Goal: Information Seeking & Learning: Check status

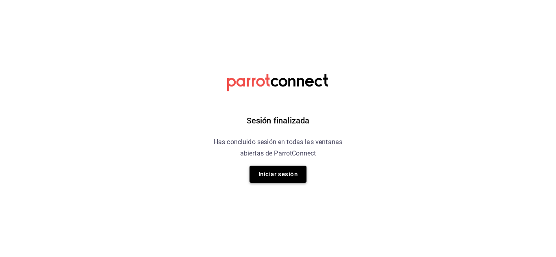
click at [283, 177] on button "Iniciar sesión" at bounding box center [277, 174] width 57 height 17
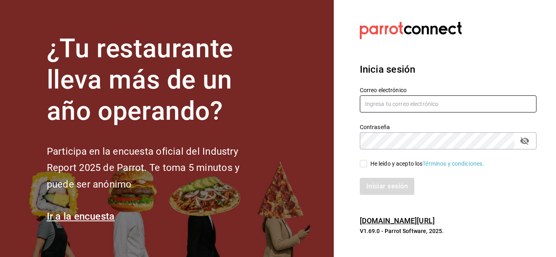
click at [425, 100] on input "text" at bounding box center [448, 104] width 177 height 17
type input "[EMAIL_ADDRESS][DOMAIN_NAME]"
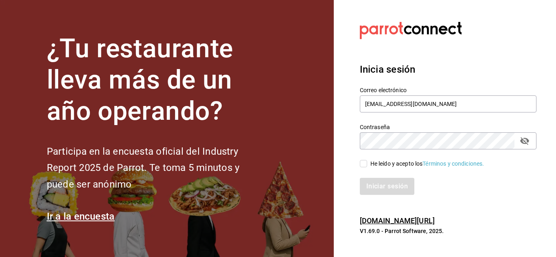
click at [367, 168] on span "He leído y acepto los Términos y condiciones." at bounding box center [425, 164] width 117 height 9
click at [367, 168] on input "He leído y acepto los Términos y condiciones." at bounding box center [363, 163] width 7 height 7
checkbox input "true"
click at [373, 184] on button "Iniciar sesión" at bounding box center [387, 186] width 55 height 17
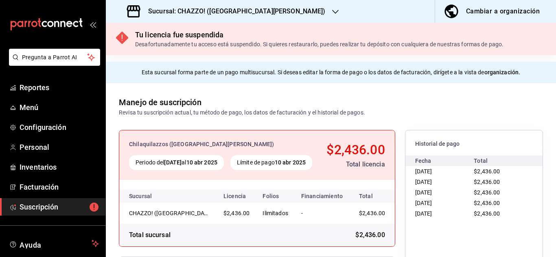
click at [242, 14] on h3 "Sucursal: CHAZZO! ([GEOGRAPHIC_DATA][PERSON_NAME])" at bounding box center [234, 12] width 184 height 10
click at [184, 8] on div at bounding box center [278, 128] width 556 height 257
click at [332, 10] on icon "button" at bounding box center [335, 12] width 7 height 7
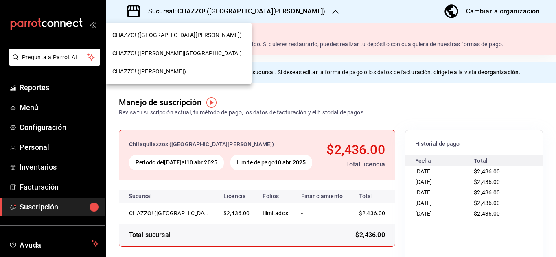
click at [144, 53] on span "CHAZZO! ([PERSON_NAME][GEOGRAPHIC_DATA])" at bounding box center [176, 53] width 129 height 9
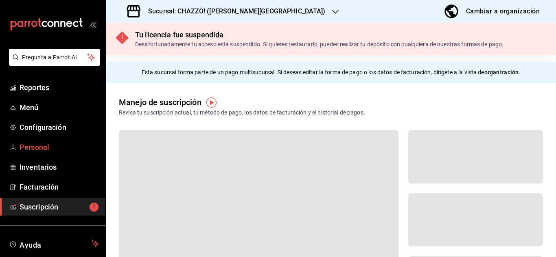
click at [26, 146] on span "Personal" at bounding box center [59, 147] width 79 height 11
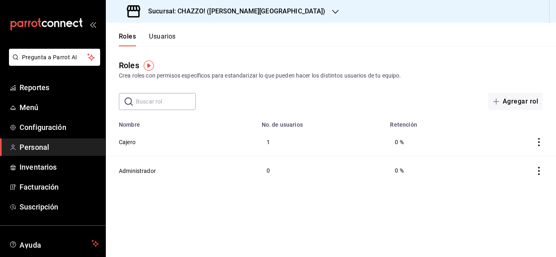
click at [31, 147] on span "Personal" at bounding box center [59, 147] width 79 height 11
click at [43, 130] on span "Configuración" at bounding box center [59, 127] width 79 height 11
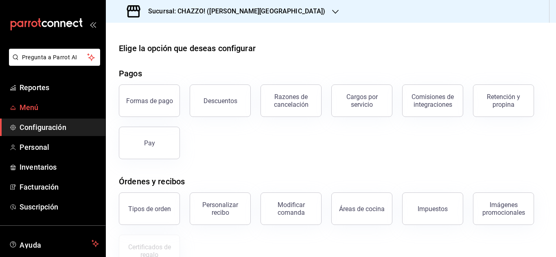
click at [36, 102] on span "Menú" at bounding box center [59, 107] width 79 height 11
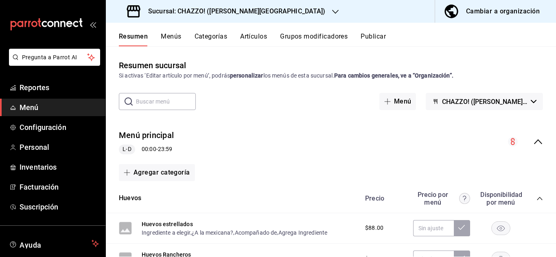
click at [50, 107] on span "Menú" at bounding box center [59, 107] width 79 height 11
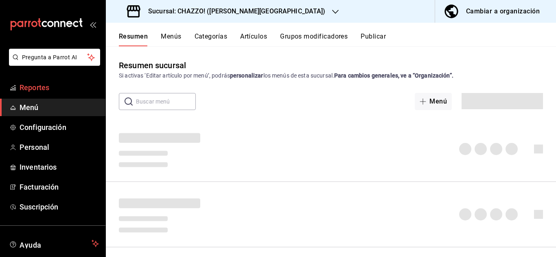
click at [29, 86] on span "Reportes" at bounding box center [59, 87] width 79 height 11
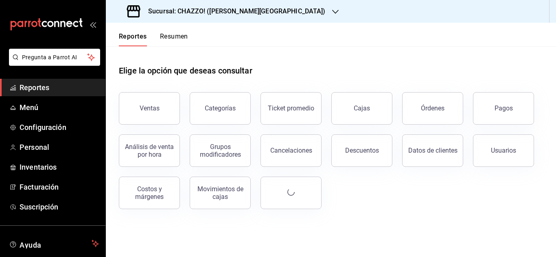
click at [257, 13] on h3 "Sucursal: CHAZZO! ([PERSON_NAME][GEOGRAPHIC_DATA])" at bounding box center [234, 12] width 184 height 10
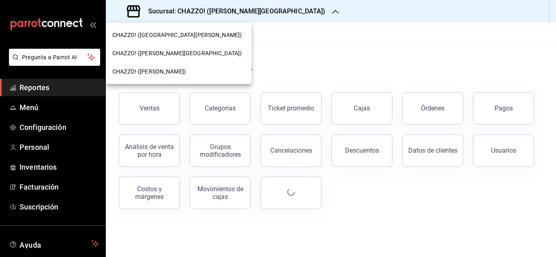
click at [178, 64] on div "CHAZZO! ([PERSON_NAME])" at bounding box center [179, 72] width 146 height 18
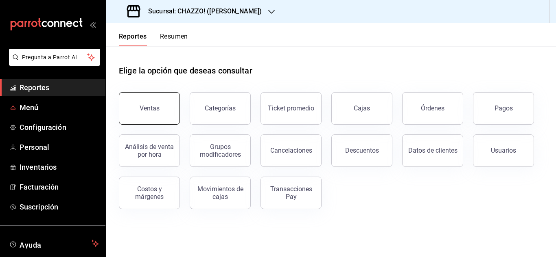
click at [157, 106] on div "Ventas" at bounding box center [150, 109] width 20 height 8
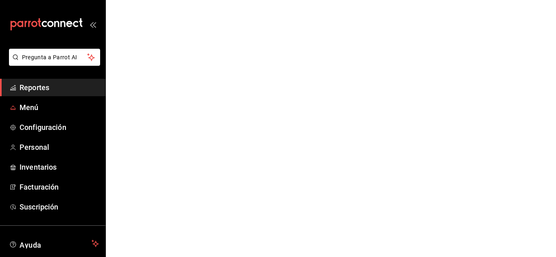
click at [155, 0] on html "Pregunta a Parrot AI Reportes Menú Configuración Personal Inventarios Facturaci…" at bounding box center [278, 0] width 556 height 0
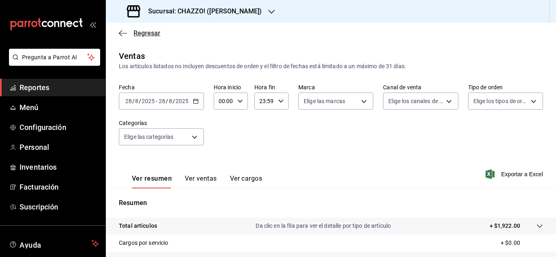
click at [122, 34] on icon "button" at bounding box center [123, 33] width 8 height 7
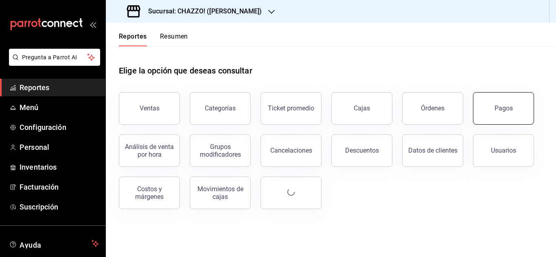
drag, startPoint x: 50, startPoint y: 87, endPoint x: 497, endPoint y: 103, distance: 447.3
click at [50, 87] on span "Reportes" at bounding box center [59, 87] width 79 height 11
click at [496, 102] on button "Pagos" at bounding box center [503, 108] width 61 height 33
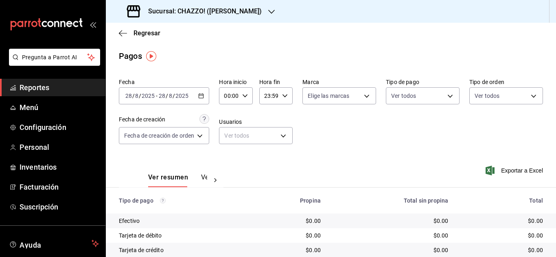
click at [77, 79] on link "Reportes" at bounding box center [52, 87] width 105 height 17
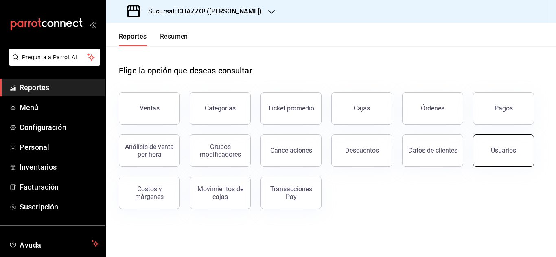
click at [489, 160] on button "Usuarios" at bounding box center [503, 151] width 61 height 33
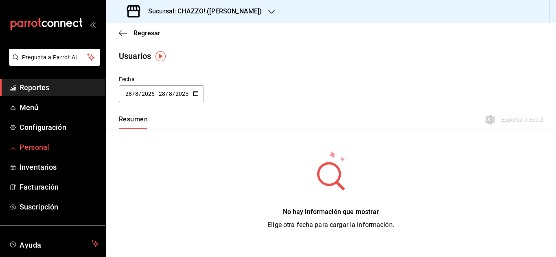
click at [21, 149] on span "Personal" at bounding box center [59, 147] width 79 height 11
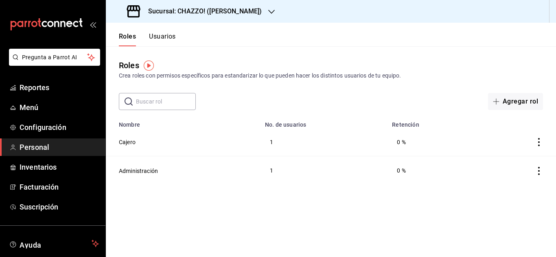
click at [370, 59] on div "Roles Crea roles con permisos específicos para estandarizar lo que pueden hacer…" at bounding box center [331, 78] width 450 height 64
click at [125, 144] on button "Cajero" at bounding box center [127, 142] width 17 height 8
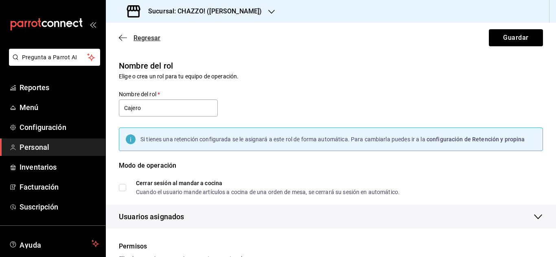
click at [125, 35] on icon "button" at bounding box center [123, 37] width 8 height 7
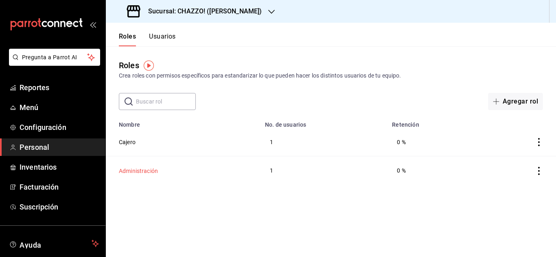
click at [137, 173] on button "Administración" at bounding box center [138, 171] width 39 height 8
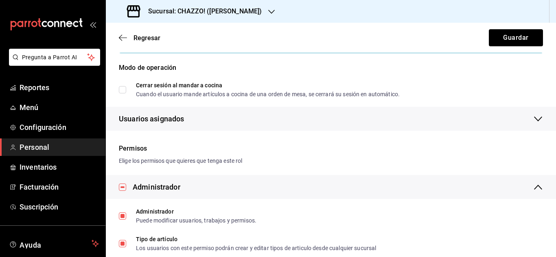
scroll to position [98, 0]
click at [125, 36] on icon "button" at bounding box center [123, 37] width 8 height 7
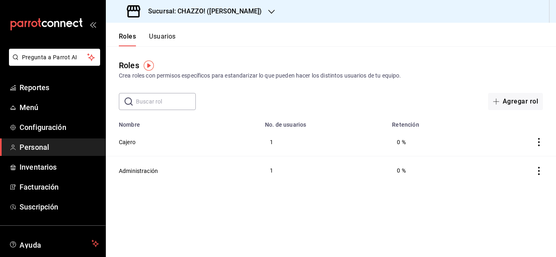
click at [537, 144] on icon "actions" at bounding box center [539, 142] width 8 height 8
click at [345, 96] on div at bounding box center [278, 128] width 556 height 257
click at [277, 12] on div "Sucursal: CHAZZO! ([PERSON_NAME])" at bounding box center [195, 11] width 166 height 23
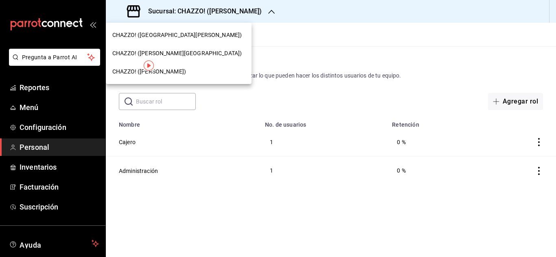
click at [194, 54] on div "CHAZZO! ([PERSON_NAME][GEOGRAPHIC_DATA])" at bounding box center [178, 53] width 133 height 9
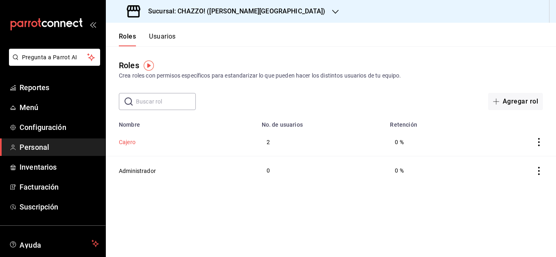
click at [127, 140] on button "Cajero" at bounding box center [127, 142] width 17 height 8
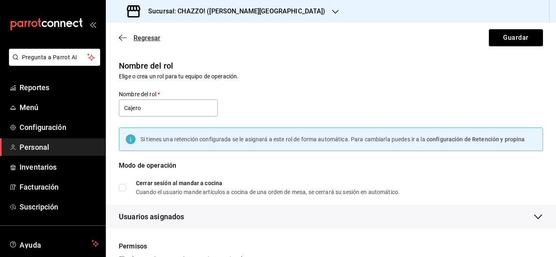
click at [122, 41] on icon "button" at bounding box center [123, 37] width 8 height 7
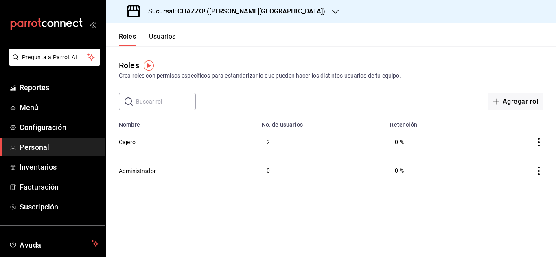
click at [269, 140] on td "2" at bounding box center [321, 142] width 129 height 28
click at [161, 36] on button "Usuarios" at bounding box center [162, 40] width 27 height 14
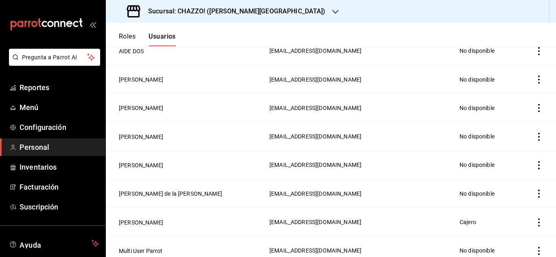
scroll to position [153, 0]
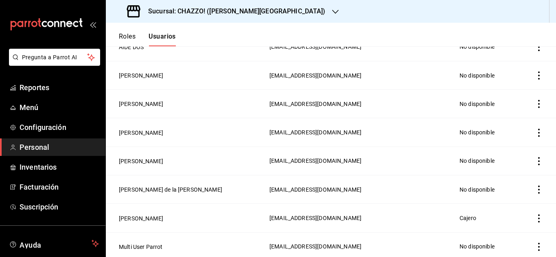
click at [535, 215] on icon "actions" at bounding box center [539, 219] width 8 height 8
click at [510, 222] on span "Eliminar" at bounding box center [495, 227] width 35 height 10
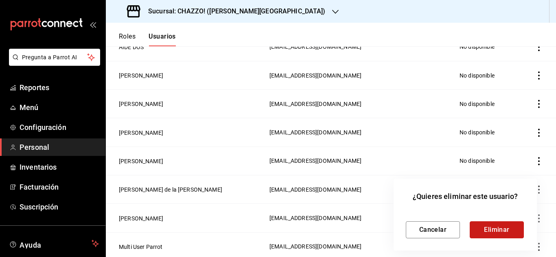
click at [498, 234] on button "Eliminar" at bounding box center [496, 230] width 54 height 17
click at [496, 228] on button "Eliminar" at bounding box center [496, 230] width 54 height 17
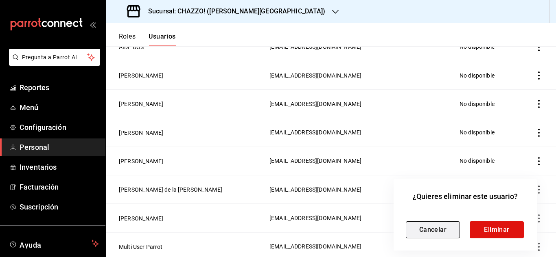
click at [442, 229] on button "Cancelar" at bounding box center [433, 230] width 54 height 17
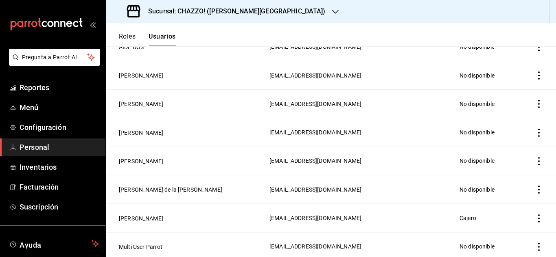
click at [535, 243] on icon "actions" at bounding box center [539, 247] width 8 height 8
click at [405, 242] on div at bounding box center [278, 128] width 556 height 257
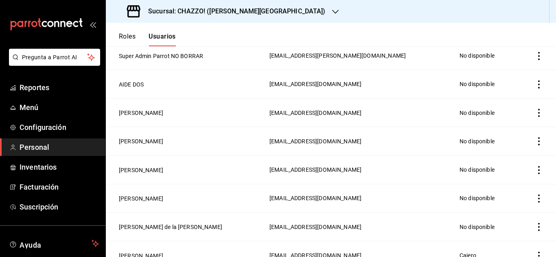
scroll to position [117, 0]
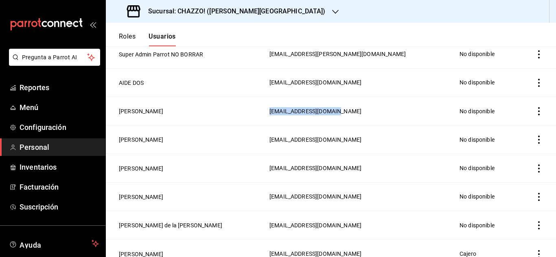
drag, startPoint x: 117, startPoint y: 110, endPoint x: 341, endPoint y: 114, distance: 224.6
click at [341, 114] on tr "Argelia Parra dalilachazzo@gmail.com No disponible" at bounding box center [331, 111] width 450 height 28
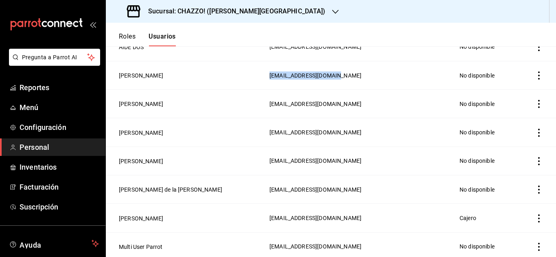
scroll to position [0, 0]
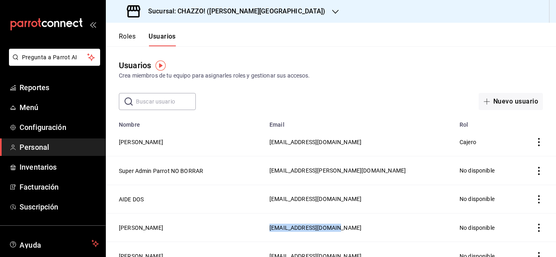
click at [135, 40] on button "Roles" at bounding box center [127, 40] width 17 height 14
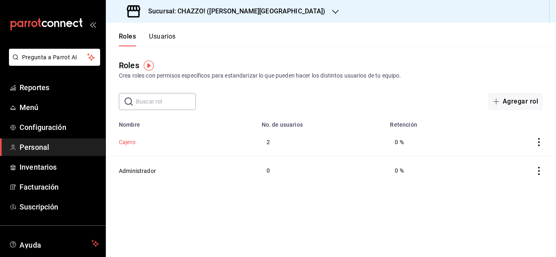
click at [121, 145] on button "Cajero" at bounding box center [127, 142] width 17 height 8
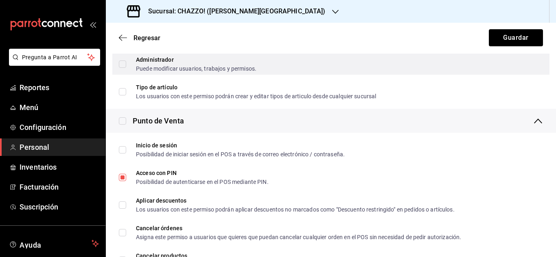
scroll to position [251, 0]
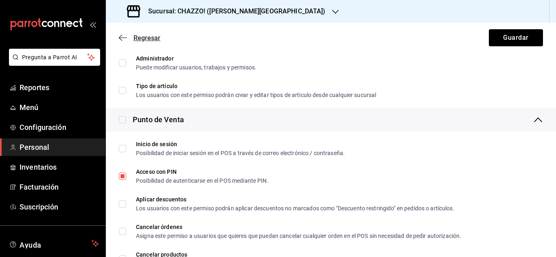
click at [124, 35] on icon "button" at bounding box center [123, 37] width 8 height 7
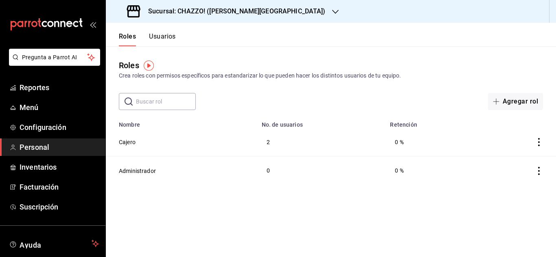
click at [161, 37] on button "Usuarios" at bounding box center [162, 40] width 27 height 14
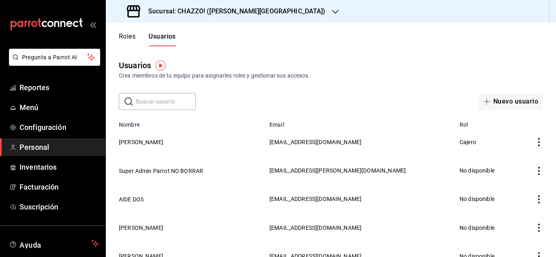
click at [123, 37] on button "Roles" at bounding box center [127, 40] width 17 height 14
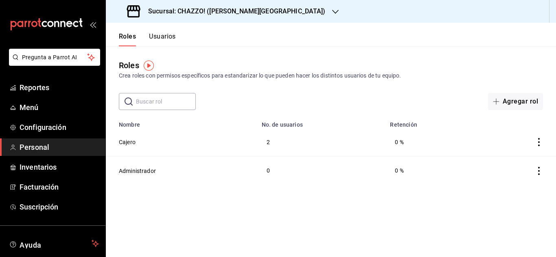
click at [170, 39] on button "Usuarios" at bounding box center [162, 40] width 27 height 14
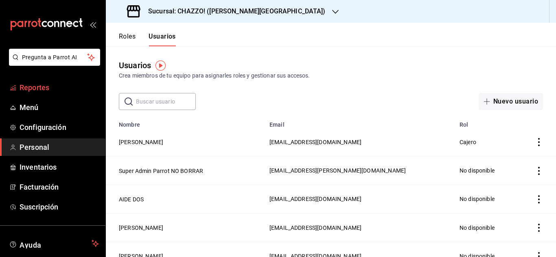
click at [44, 87] on span "Reportes" at bounding box center [59, 87] width 79 height 11
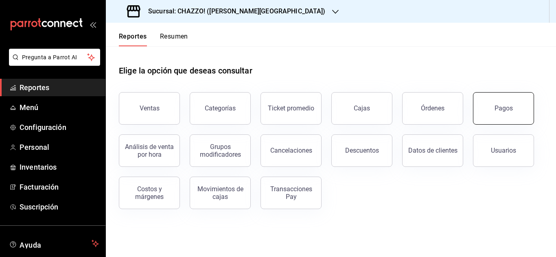
click at [490, 113] on button "Pagos" at bounding box center [503, 108] width 61 height 33
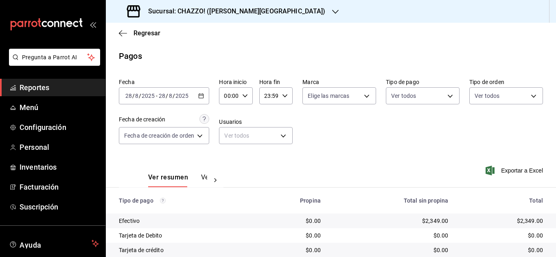
scroll to position [70, 0]
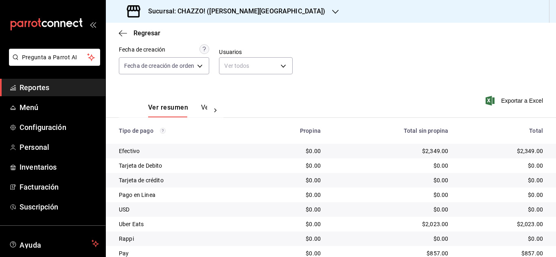
click at [203, 113] on button "Ver pagos" at bounding box center [216, 111] width 31 height 14
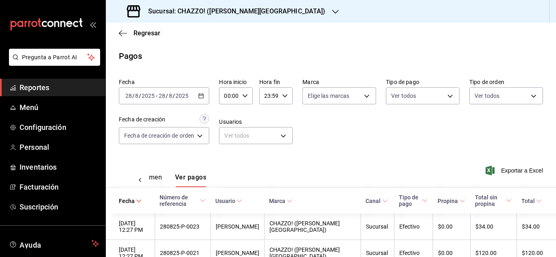
scroll to position [123, 0]
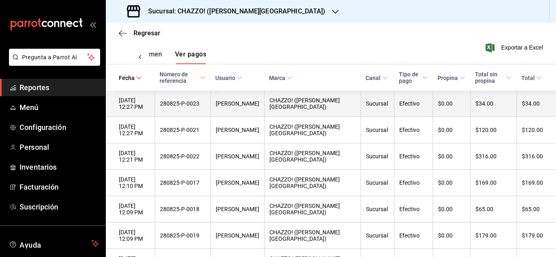
click at [243, 107] on div "Paulina Vargas" at bounding box center [238, 103] width 44 height 7
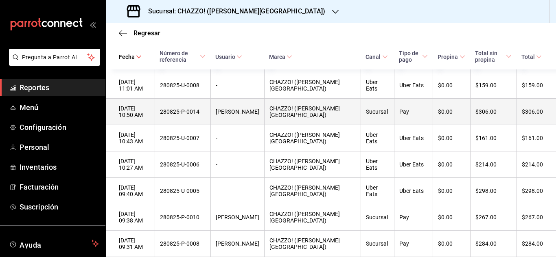
scroll to position [0, 0]
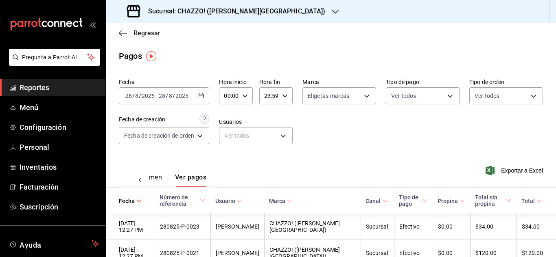
click at [124, 33] on icon "button" at bounding box center [123, 33] width 8 height 0
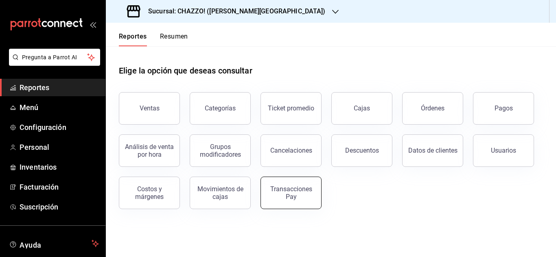
click at [284, 194] on div "Transacciones Pay" at bounding box center [291, 192] width 50 height 15
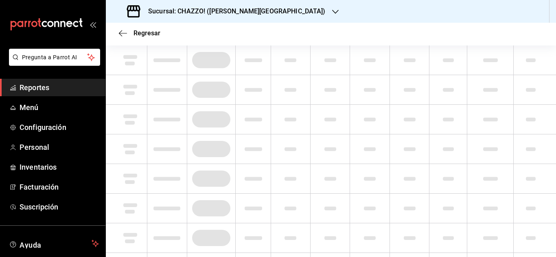
scroll to position [4, 0]
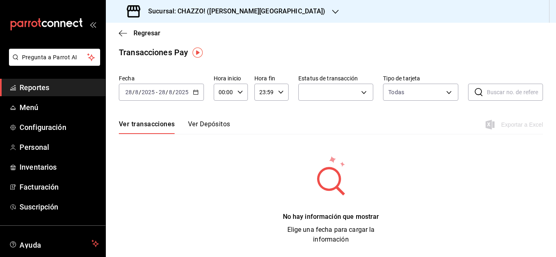
click at [209, 122] on button "Ver Depósitos" at bounding box center [209, 127] width 42 height 14
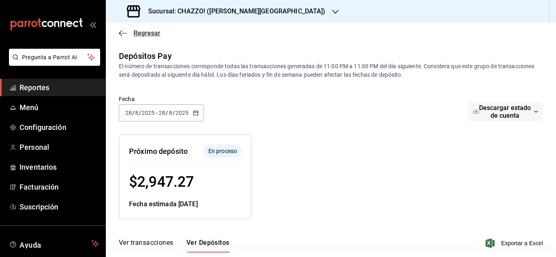
click at [124, 34] on icon "button" at bounding box center [123, 33] width 8 height 7
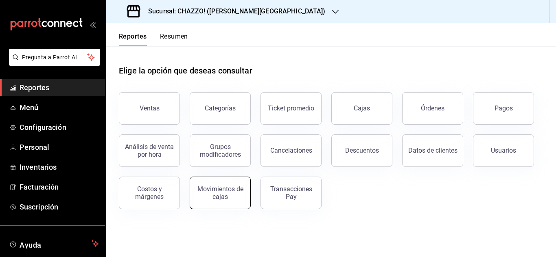
click at [215, 194] on div "Movimientos de cajas" at bounding box center [220, 192] width 50 height 15
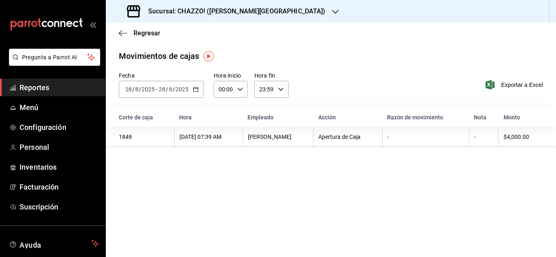
click at [118, 33] on div "Regresar" at bounding box center [331, 33] width 450 height 21
click at [122, 34] on icon "button" at bounding box center [123, 33] width 8 height 7
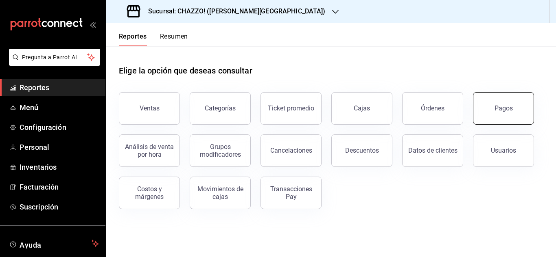
click at [489, 97] on button "Pagos" at bounding box center [503, 108] width 61 height 33
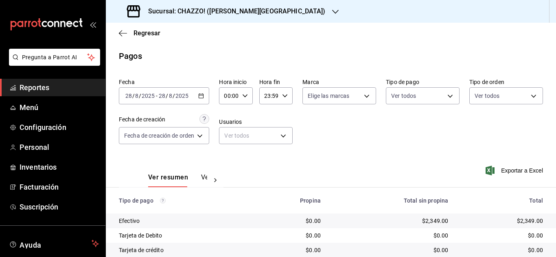
scroll to position [102, 0]
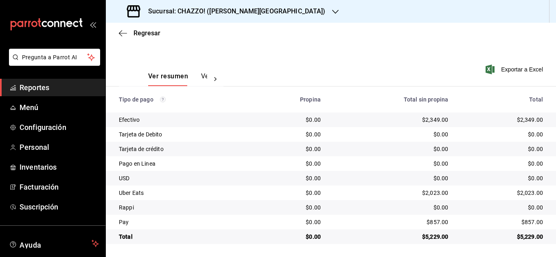
click at [91, 24] on icon "open_drawer_menu" at bounding box center [92, 24] width 7 height 7
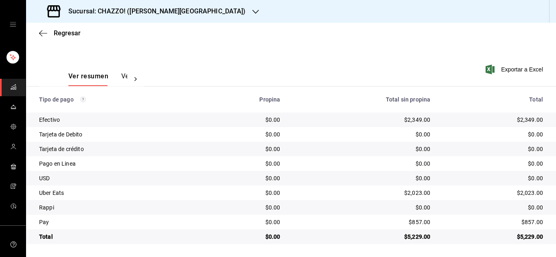
click at [13, 25] on icon "open drawer" at bounding box center [13, 24] width 7 height 7
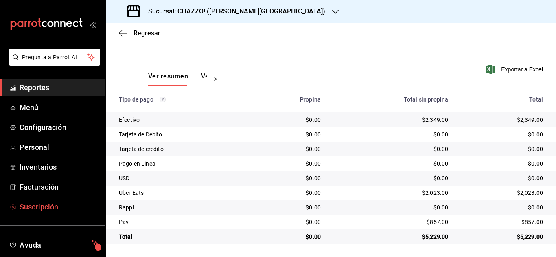
scroll to position [50, 0]
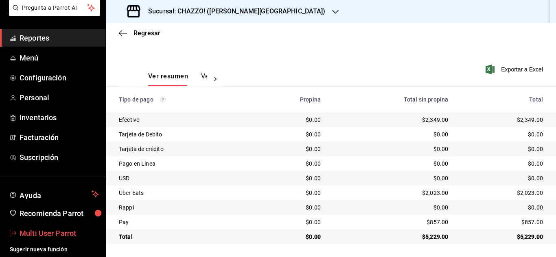
click at [49, 233] on span "Multi User Parrot" at bounding box center [59, 233] width 79 height 11
